Goal: Go to known website: Access a specific website the user already knows

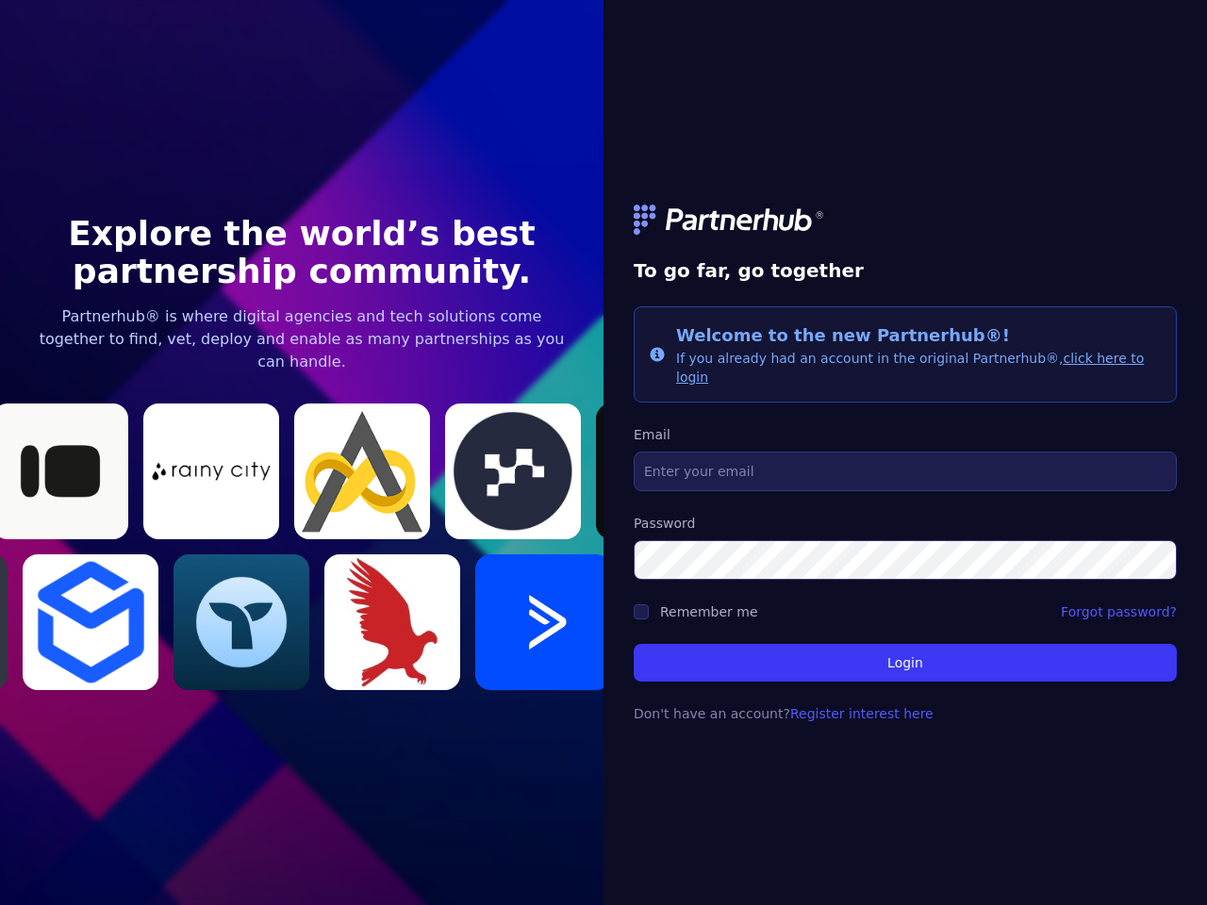
click at [905, 229] on link at bounding box center [905, 220] width 543 height 30
